Goal: Check status: Check status

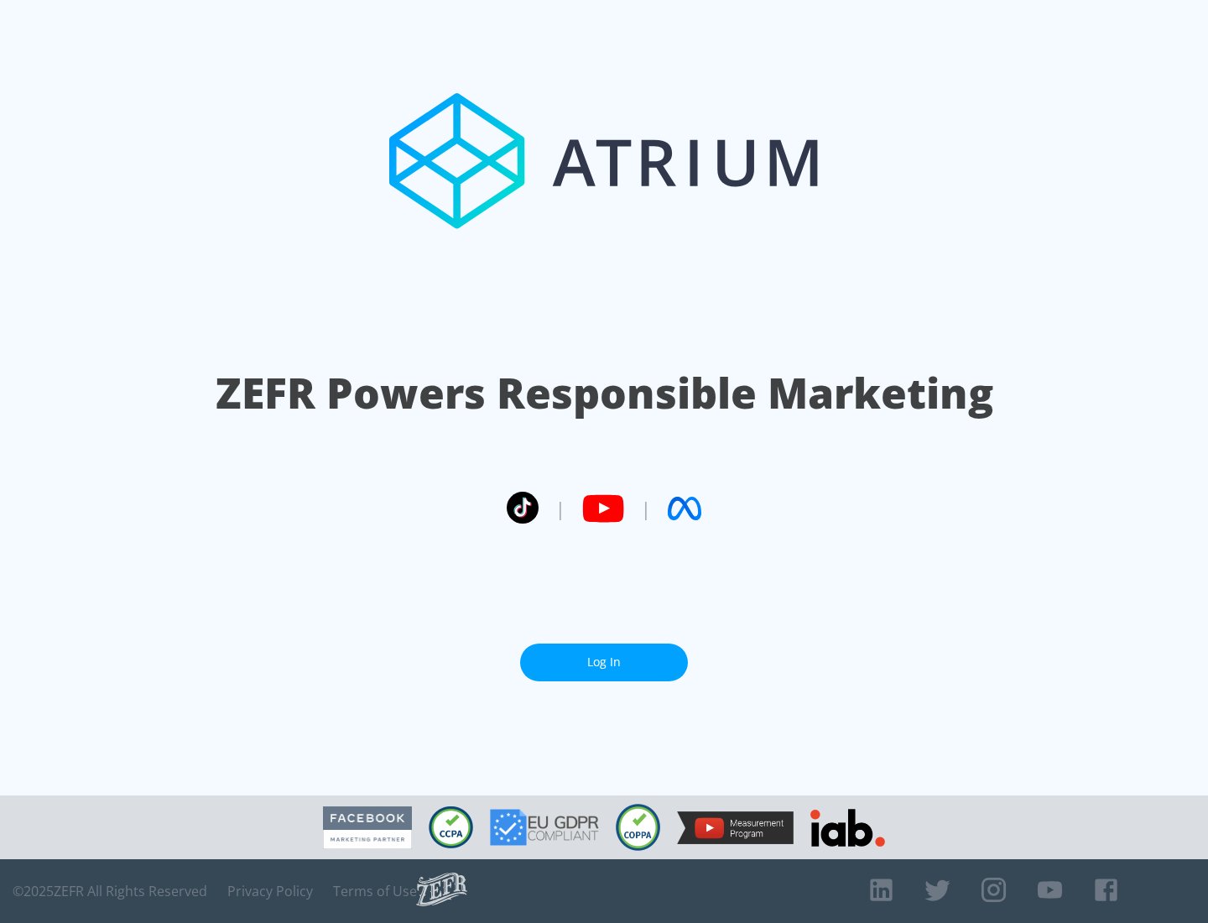
click at [604, 662] on link "Log In" at bounding box center [604, 662] width 168 height 38
